Goal: Task Accomplishment & Management: Manage account settings

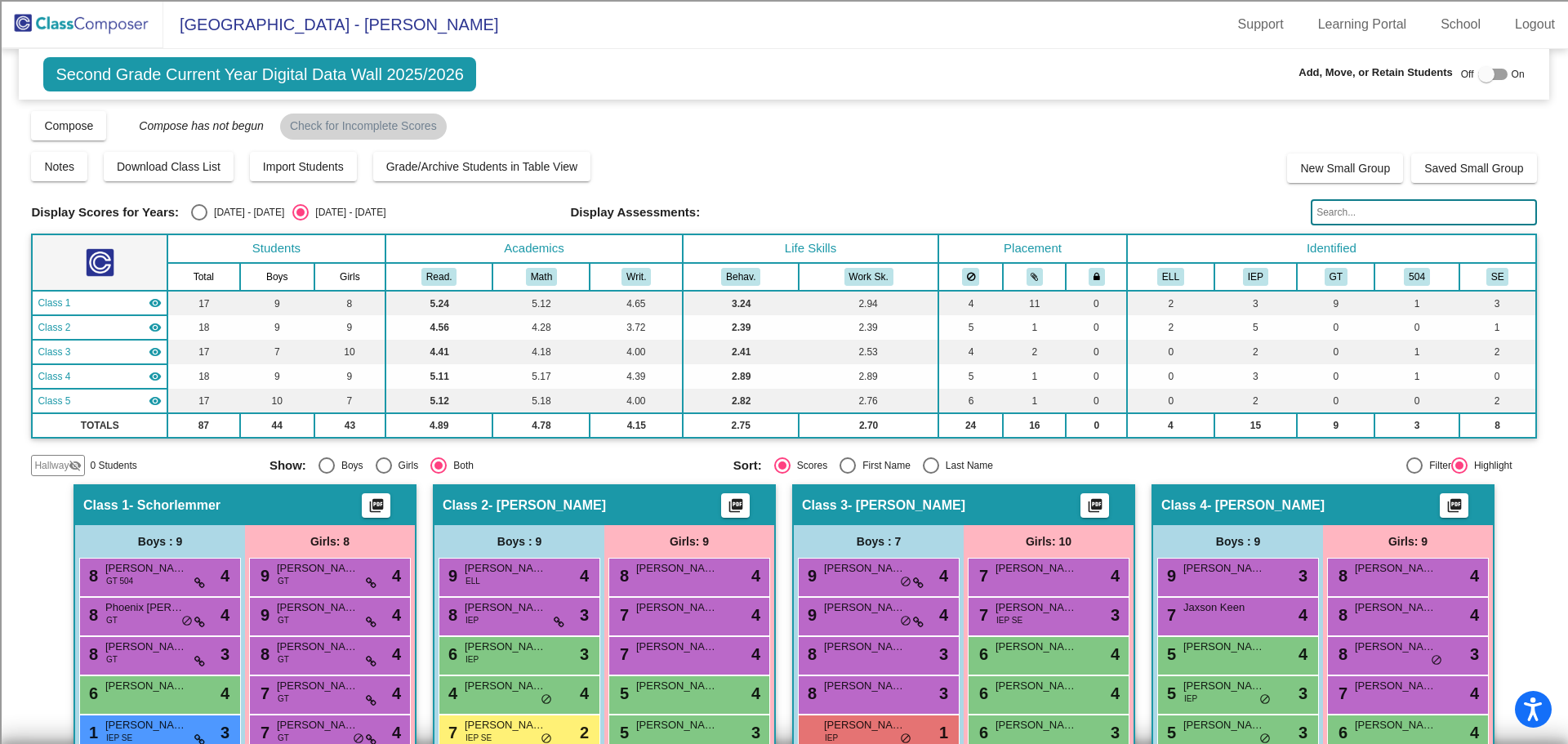
scroll to position [724, 0]
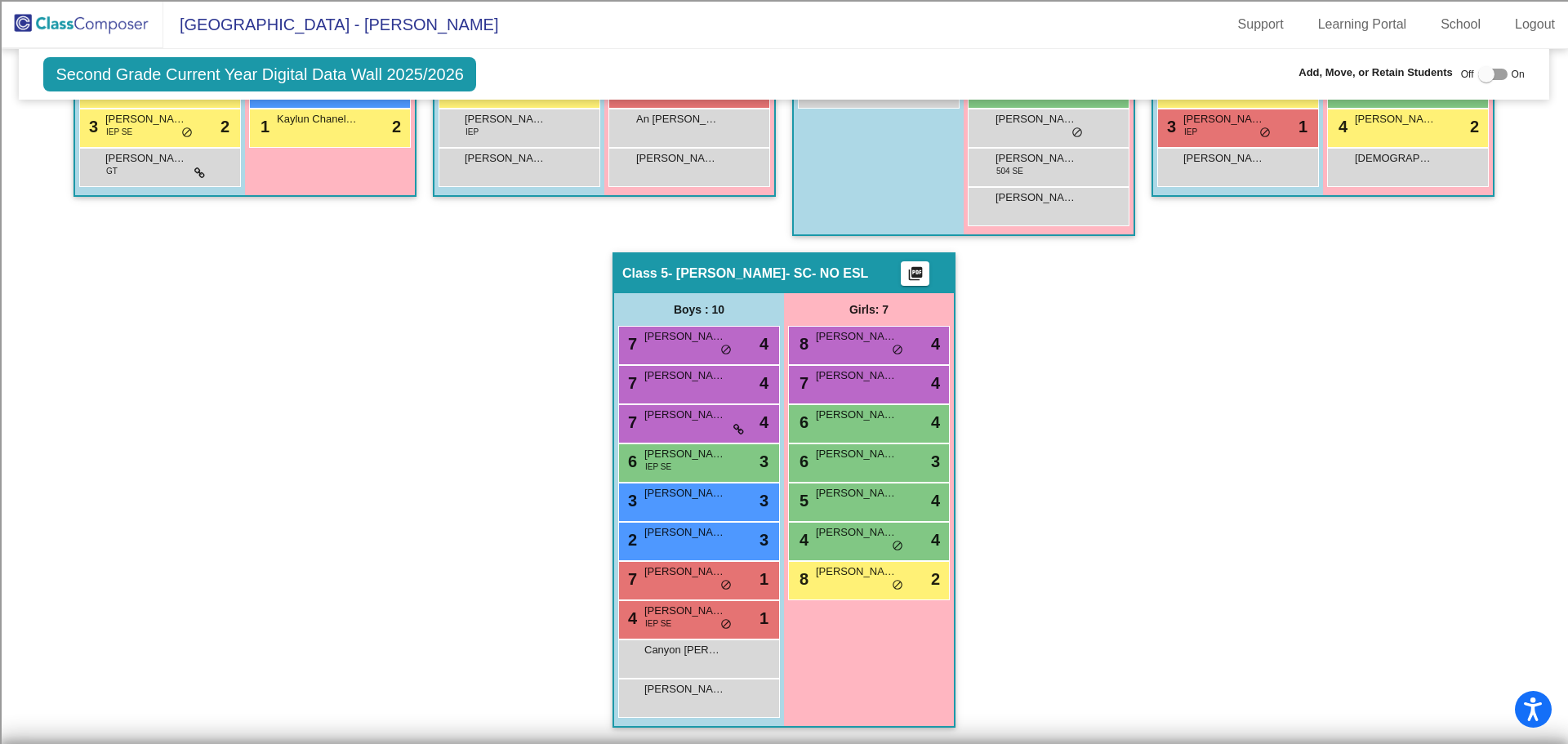
click at [98, 28] on img at bounding box center [81, 24] width 163 height 49
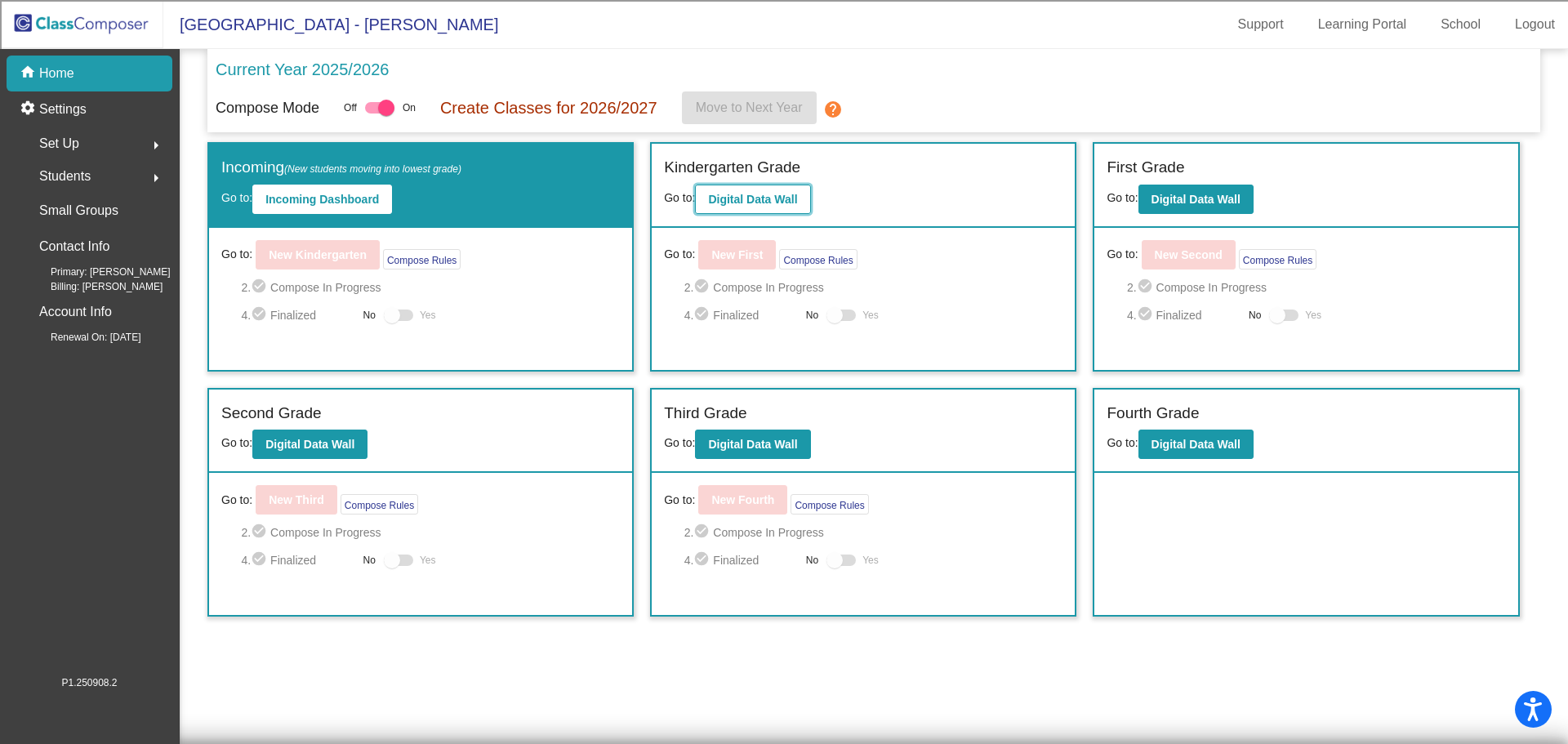
click at [754, 207] on button "Digital Data Wall" at bounding box center [752, 199] width 115 height 29
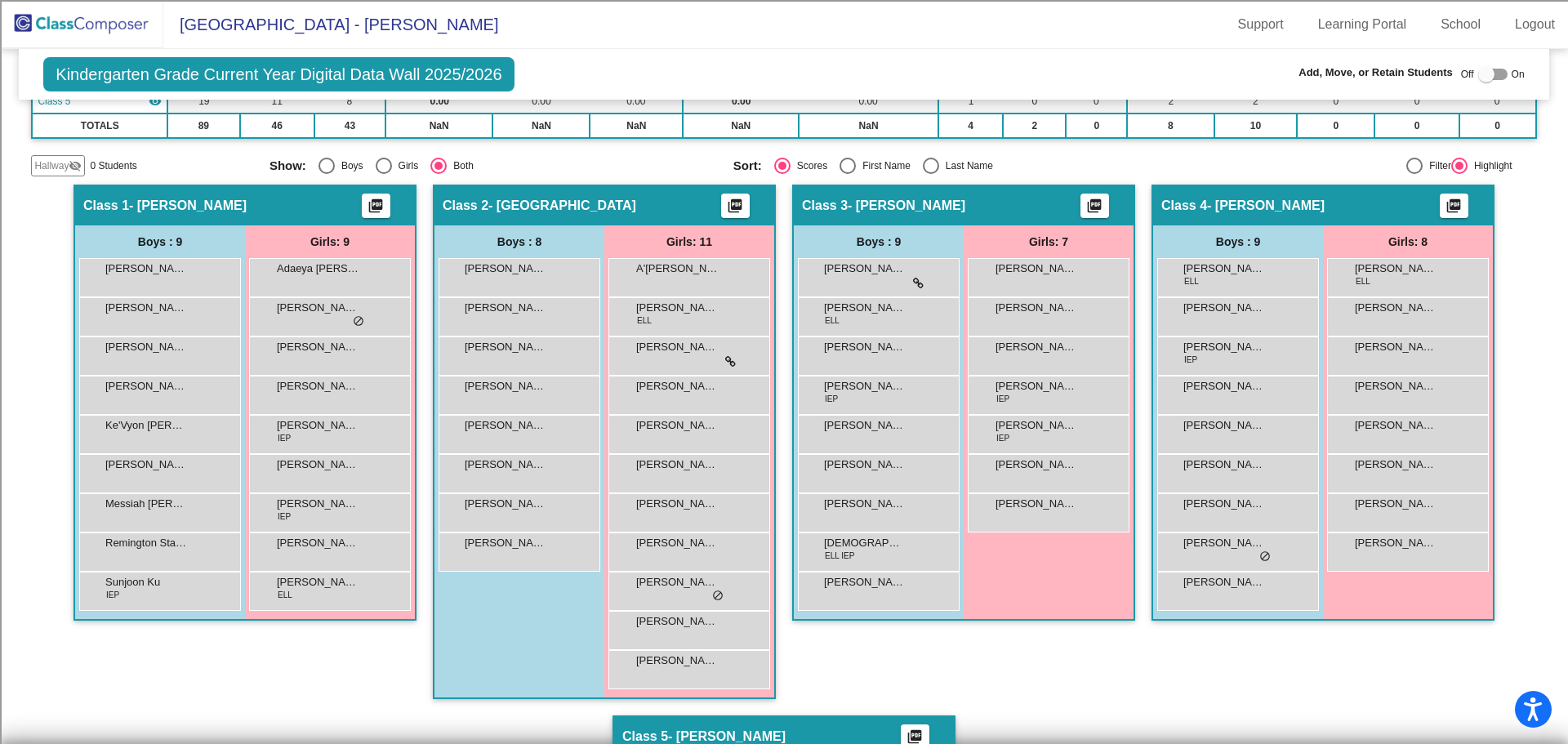
scroll to position [327, 0]
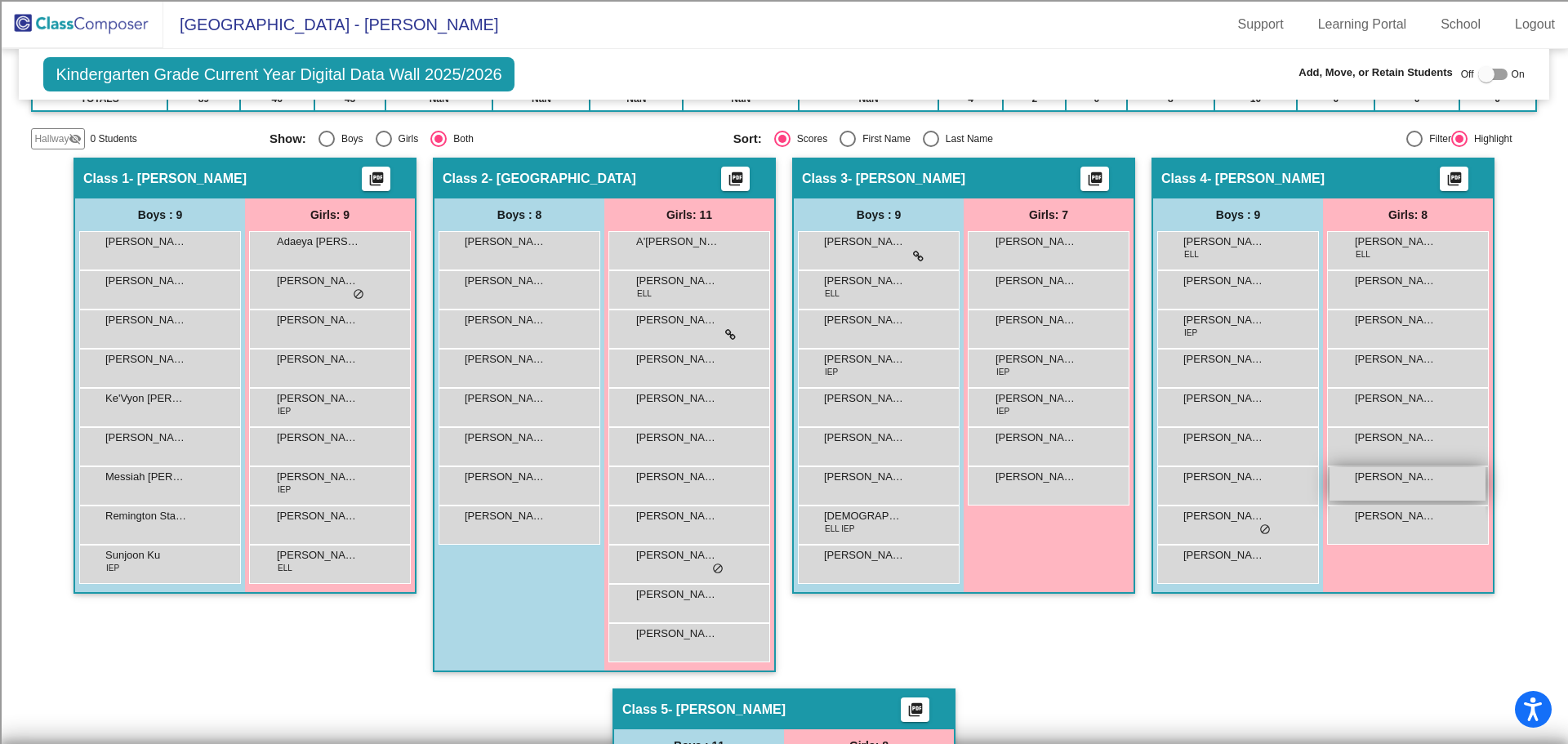
click at [1404, 490] on div "[PERSON_NAME] lock do_not_disturb_alt" at bounding box center [1407, 484] width 156 height 34
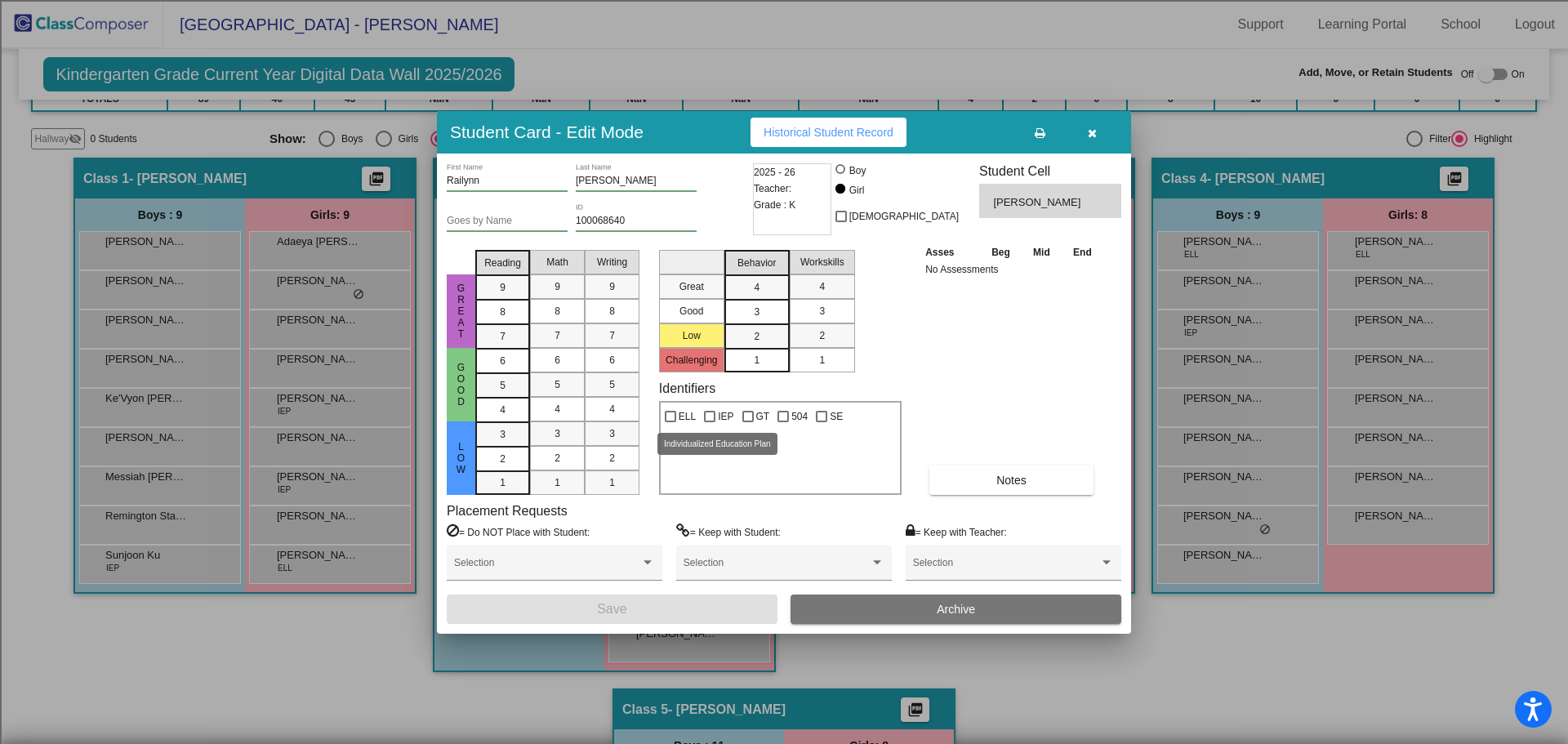
click at [713, 416] on div at bounding box center [710, 417] width 12 height 12
click at [710, 422] on input "IEP" at bounding box center [709, 422] width 1 height 1
checkbox input "true"
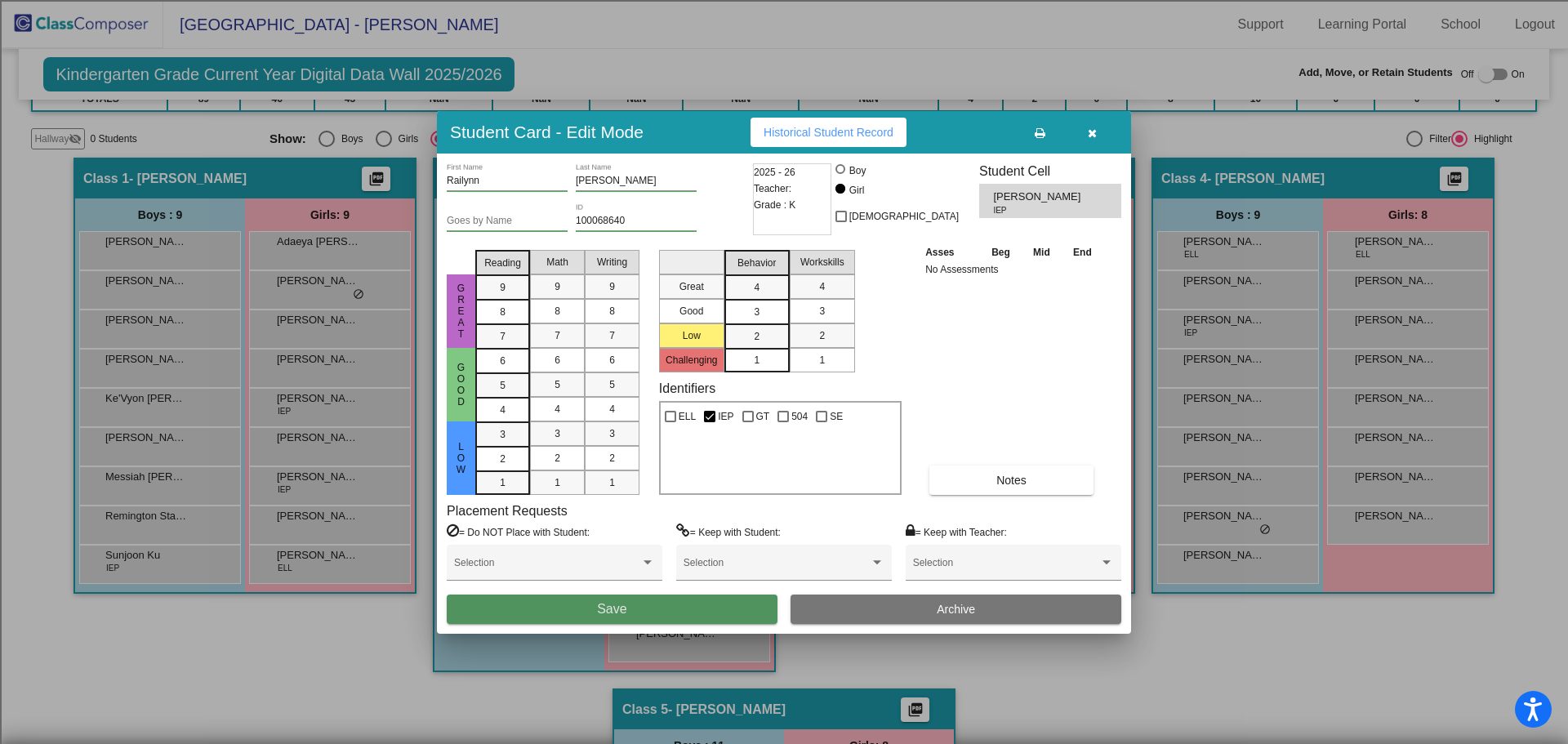
click at [645, 611] on button "Save" at bounding box center [612, 609] width 331 height 29
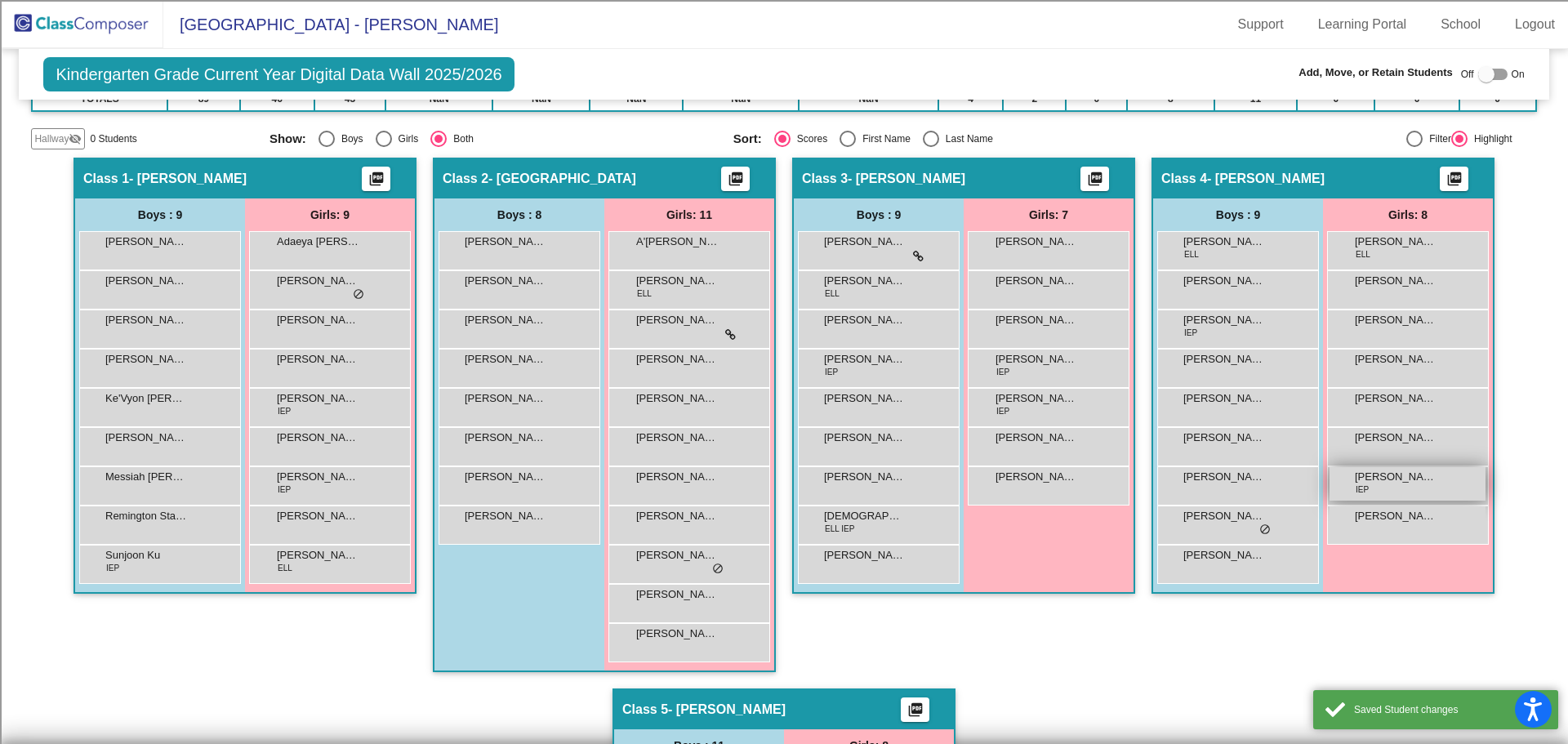
click at [1391, 489] on div "[PERSON_NAME] IEP lock do_not_disturb_alt" at bounding box center [1407, 484] width 156 height 34
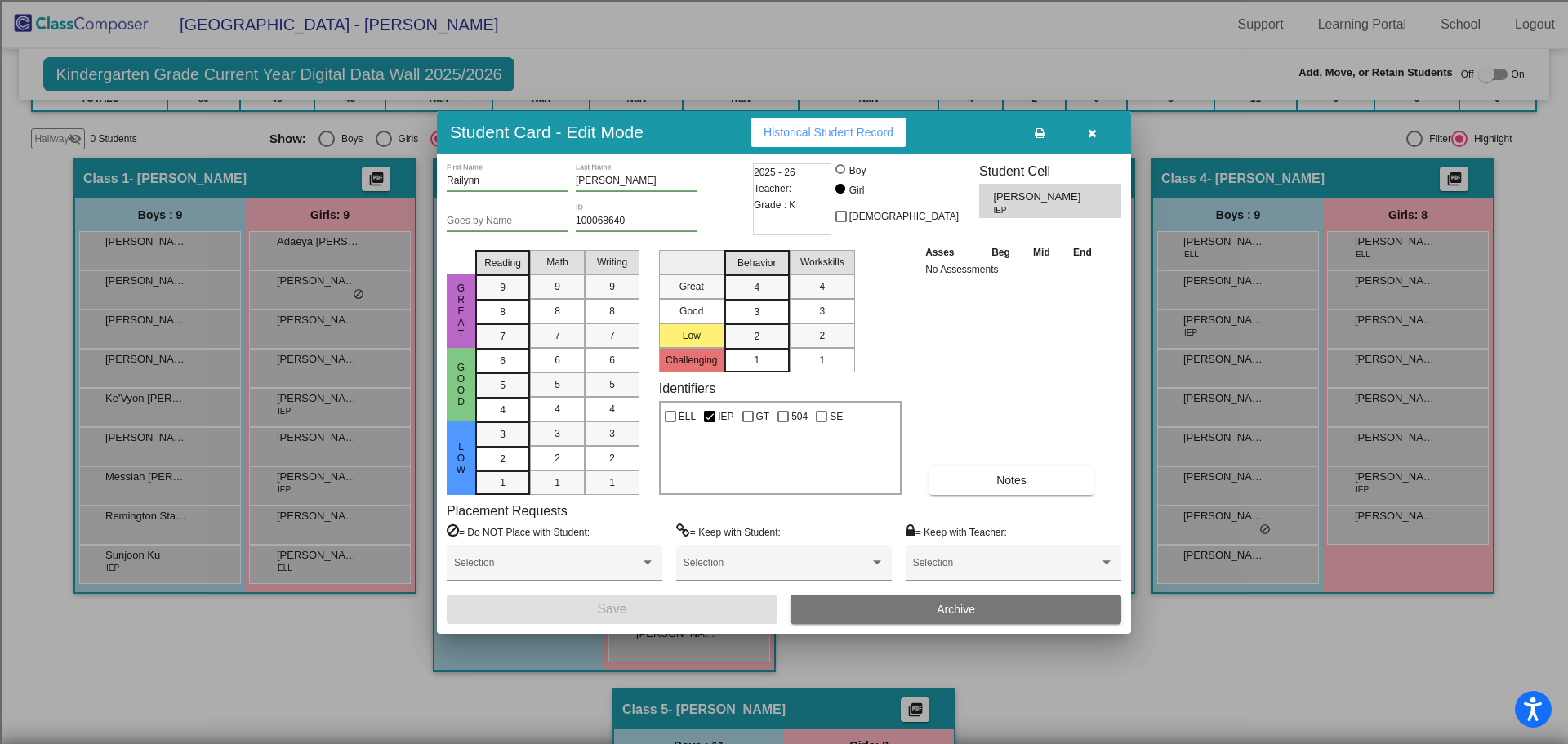
click at [1099, 128] on button "button" at bounding box center [1092, 132] width 52 height 29
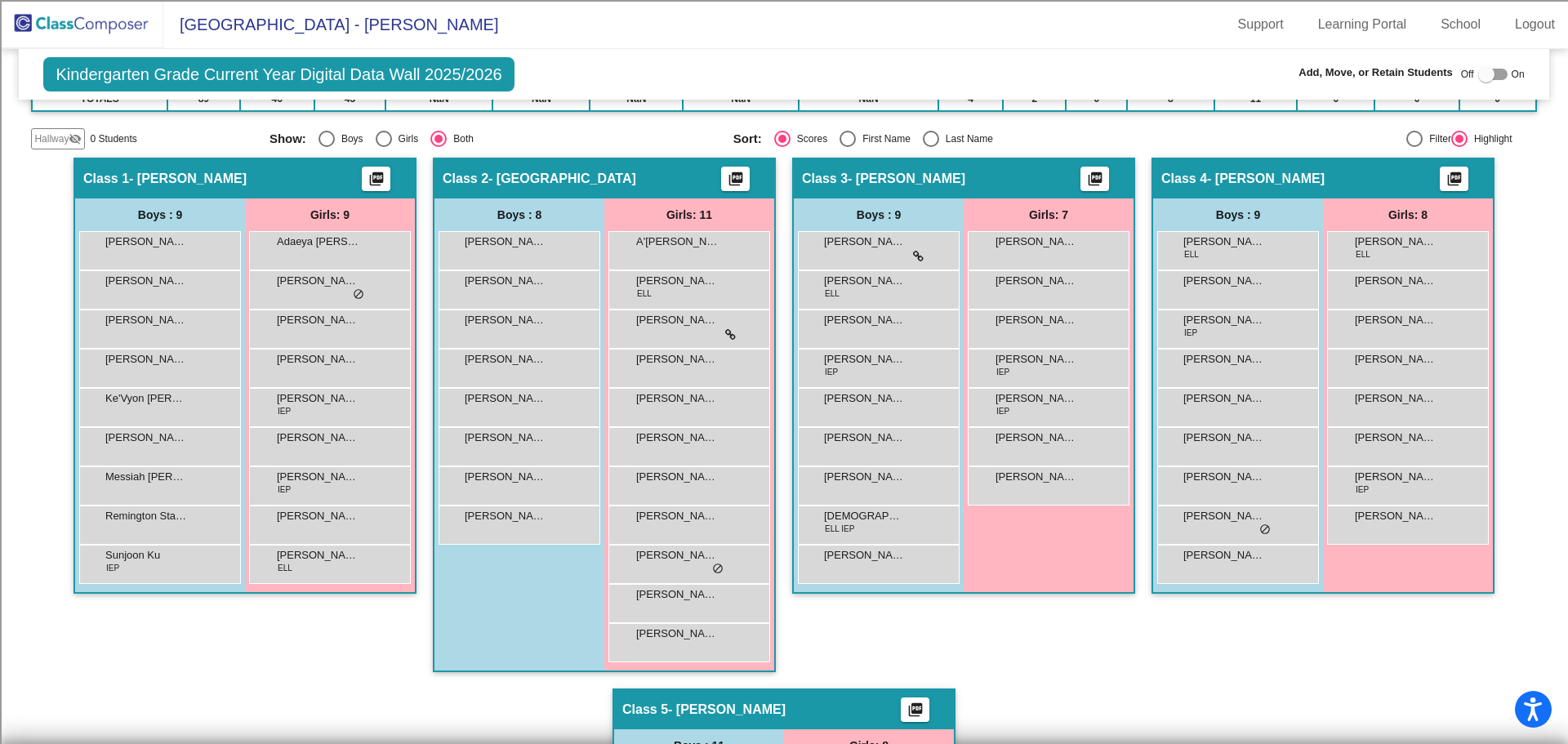
click at [1142, 646] on div "Hallway - Hallway Class picture_as_pdf Add Student First Name Last Name Student…" at bounding box center [784, 689] width 1505 height 1062
